Goal: Navigation & Orientation: Find specific page/section

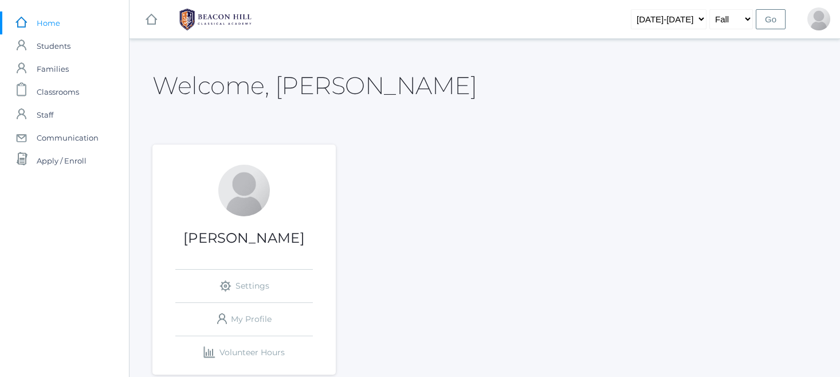
click at [55, 23] on span "Home" at bounding box center [49, 22] width 24 height 23
click at [236, 24] on img at bounding box center [216, 19] width 86 height 29
click at [215, 18] on img at bounding box center [216, 19] width 86 height 29
click at [148, 18] on rect at bounding box center [151, 20] width 14 height 14
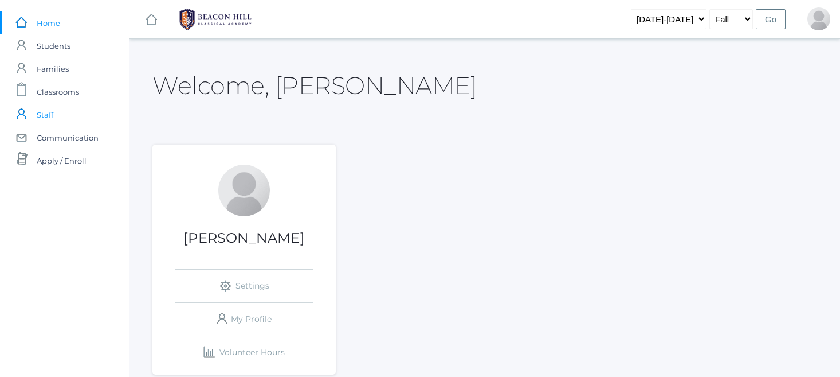
click at [45, 118] on span "Staff" at bounding box center [45, 114] width 17 height 23
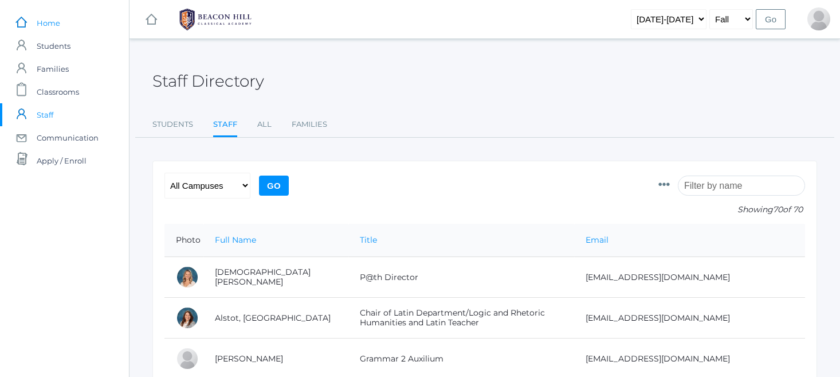
click at [41, 24] on span "Home" at bounding box center [49, 22] width 24 height 23
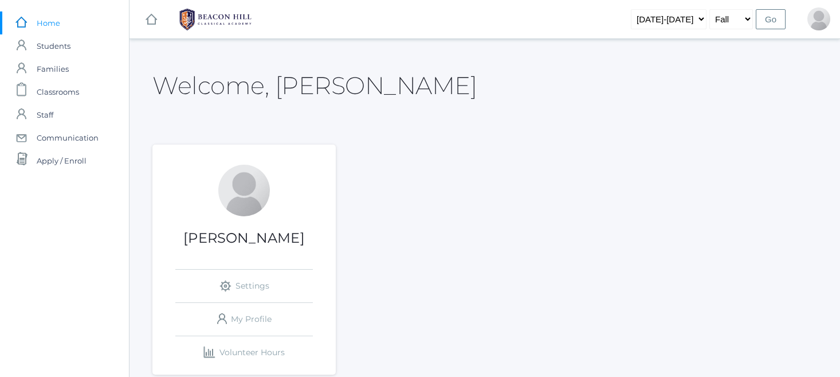
click at [206, 19] on img at bounding box center [216, 19] width 86 height 29
